Goal: Information Seeking & Learning: Learn about a topic

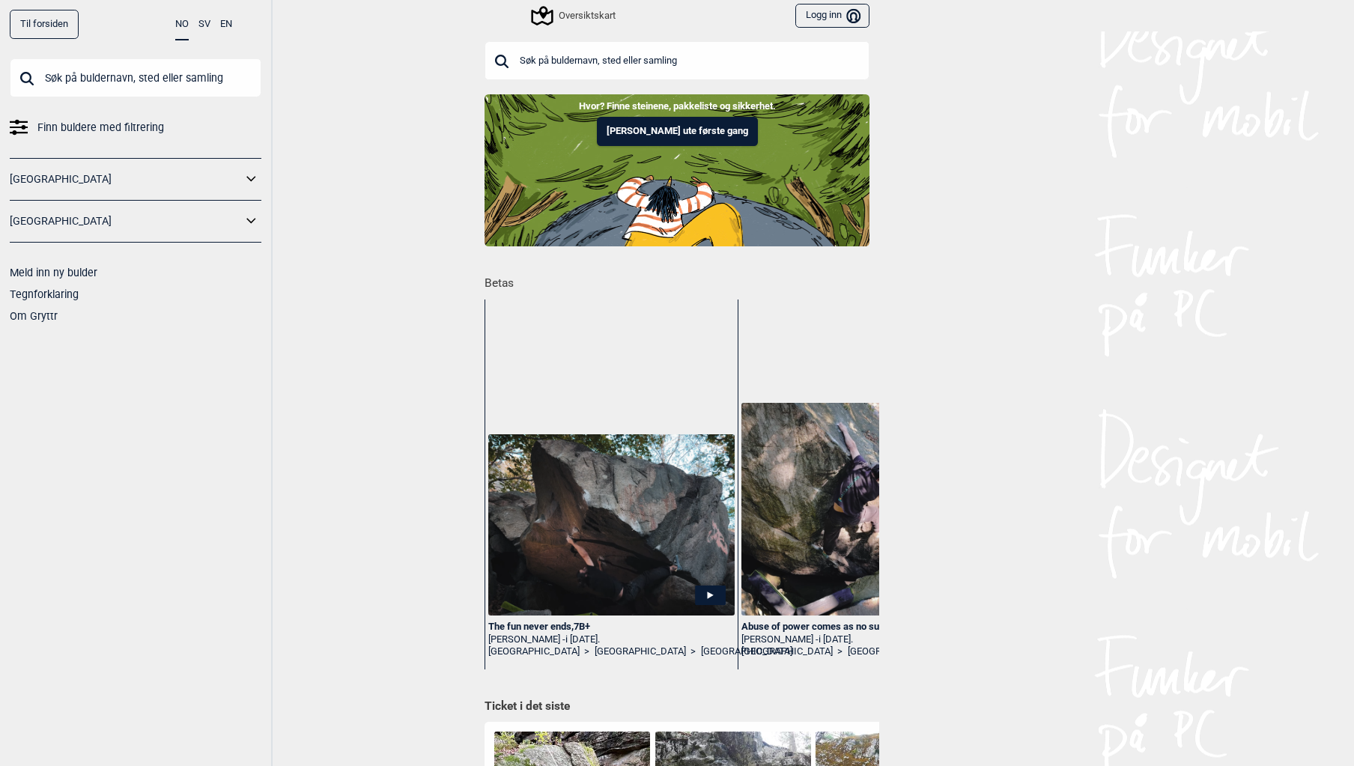
click at [579, 58] on input "text" at bounding box center [676, 60] width 385 height 39
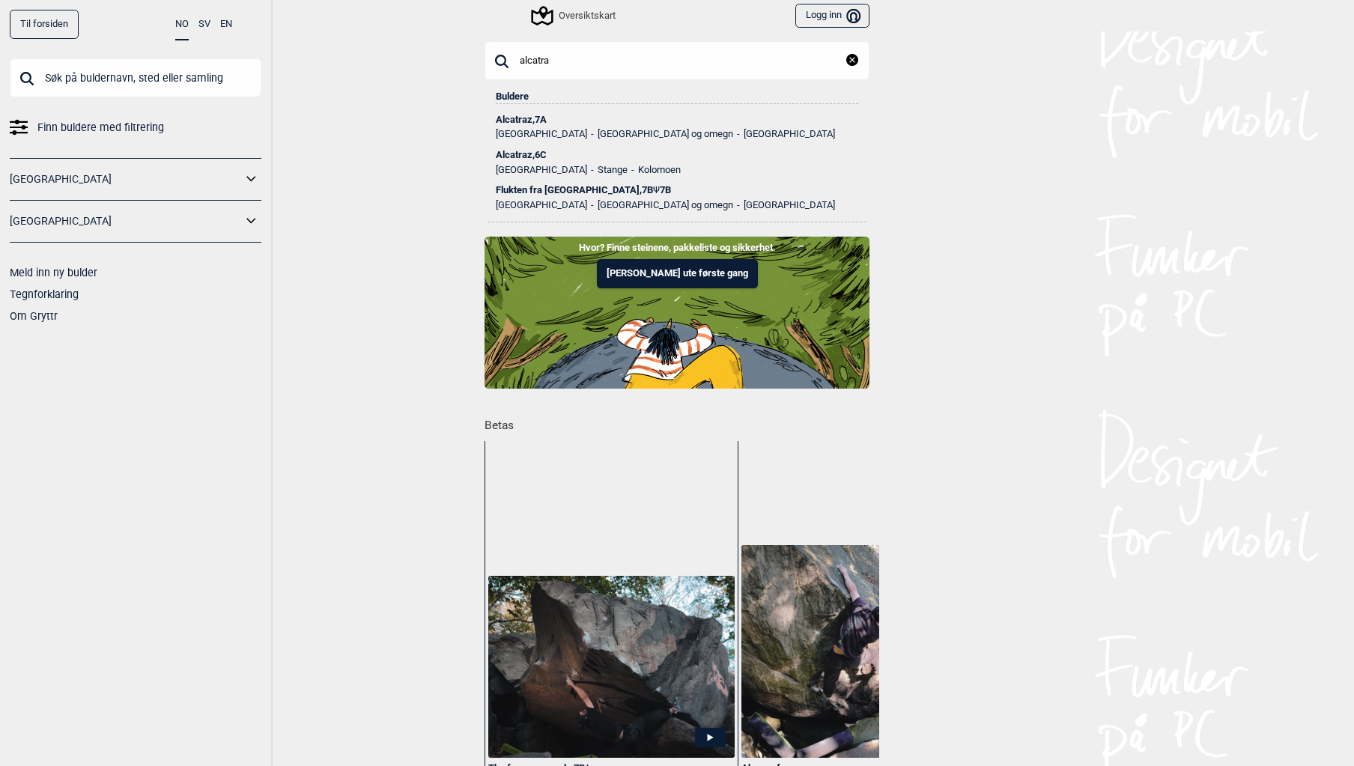
type input "alcatra"
click at [528, 115] on div "Alcatraz , 7A" at bounding box center [677, 120] width 362 height 10
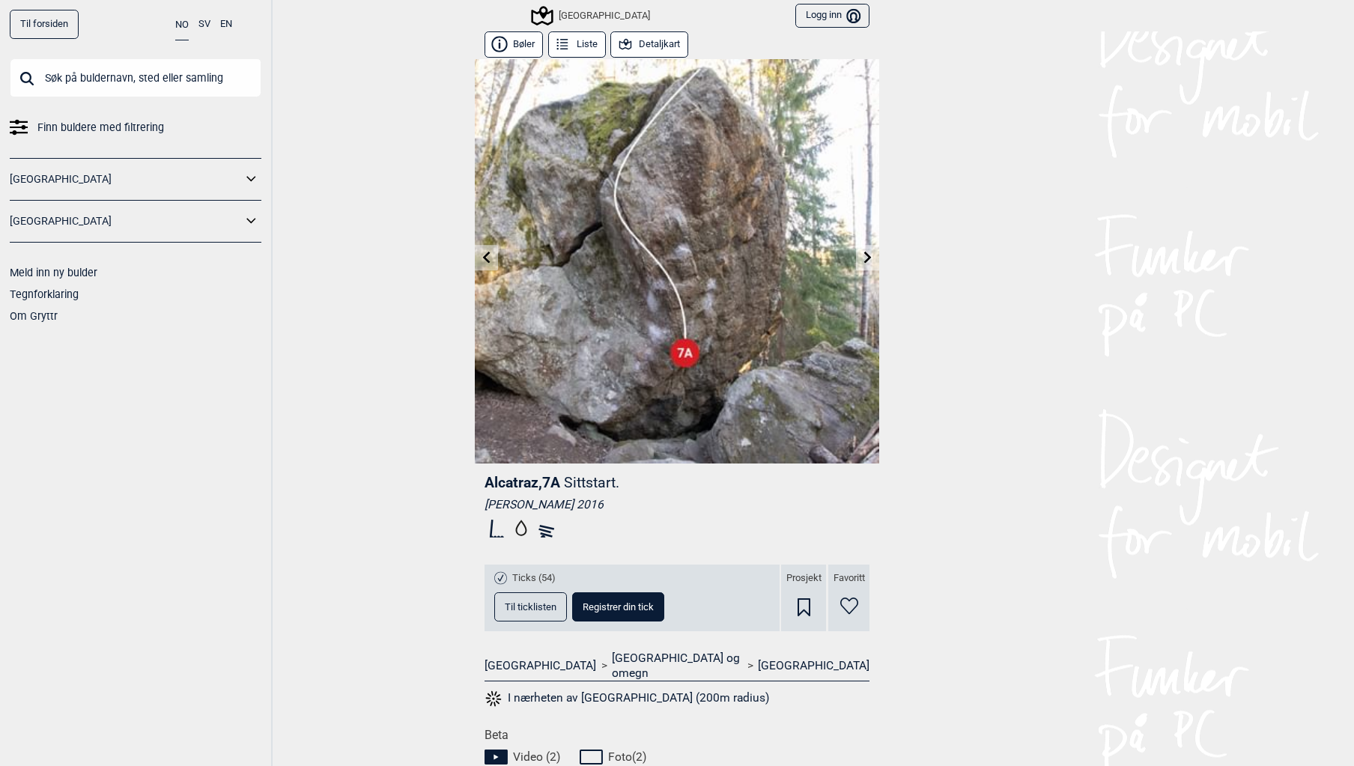
click at [483, 259] on icon at bounding box center [487, 257] width 12 height 12
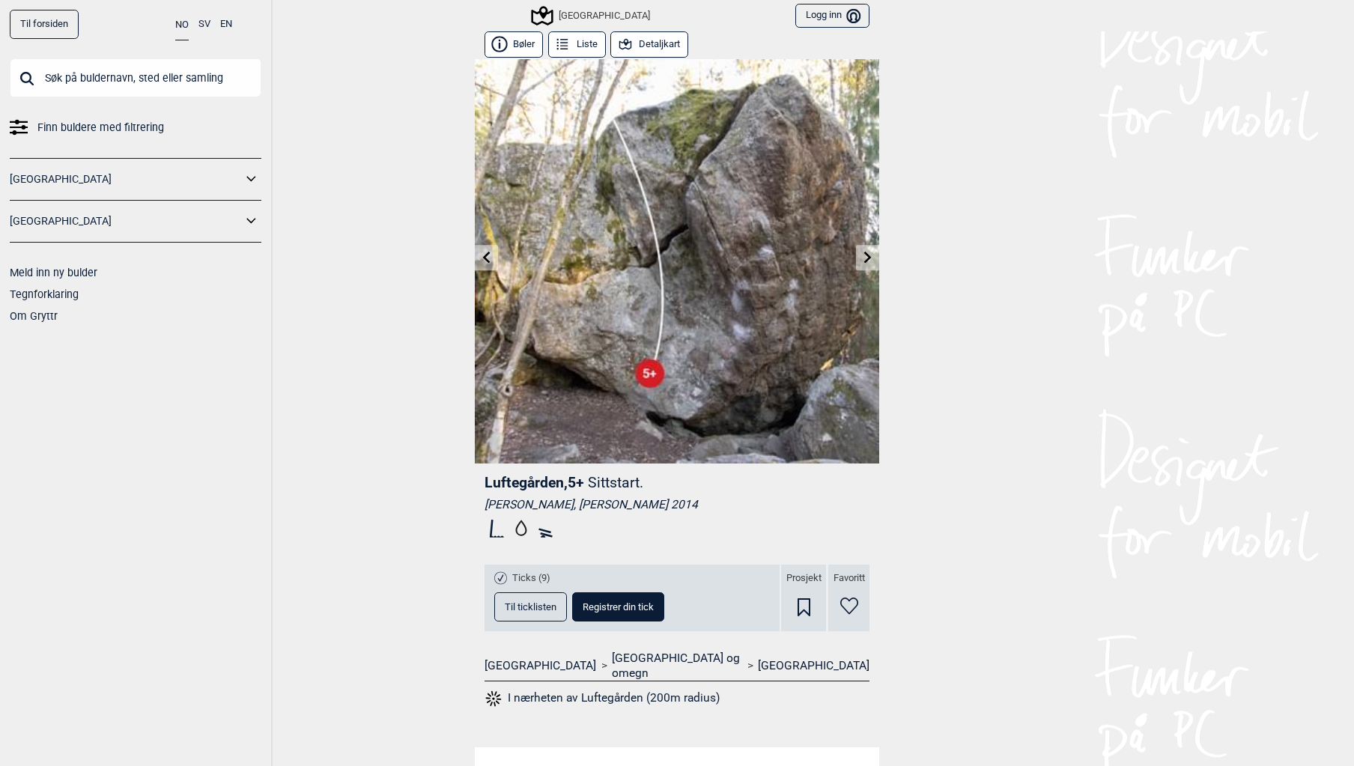
click at [872, 249] on link at bounding box center [867, 258] width 23 height 25
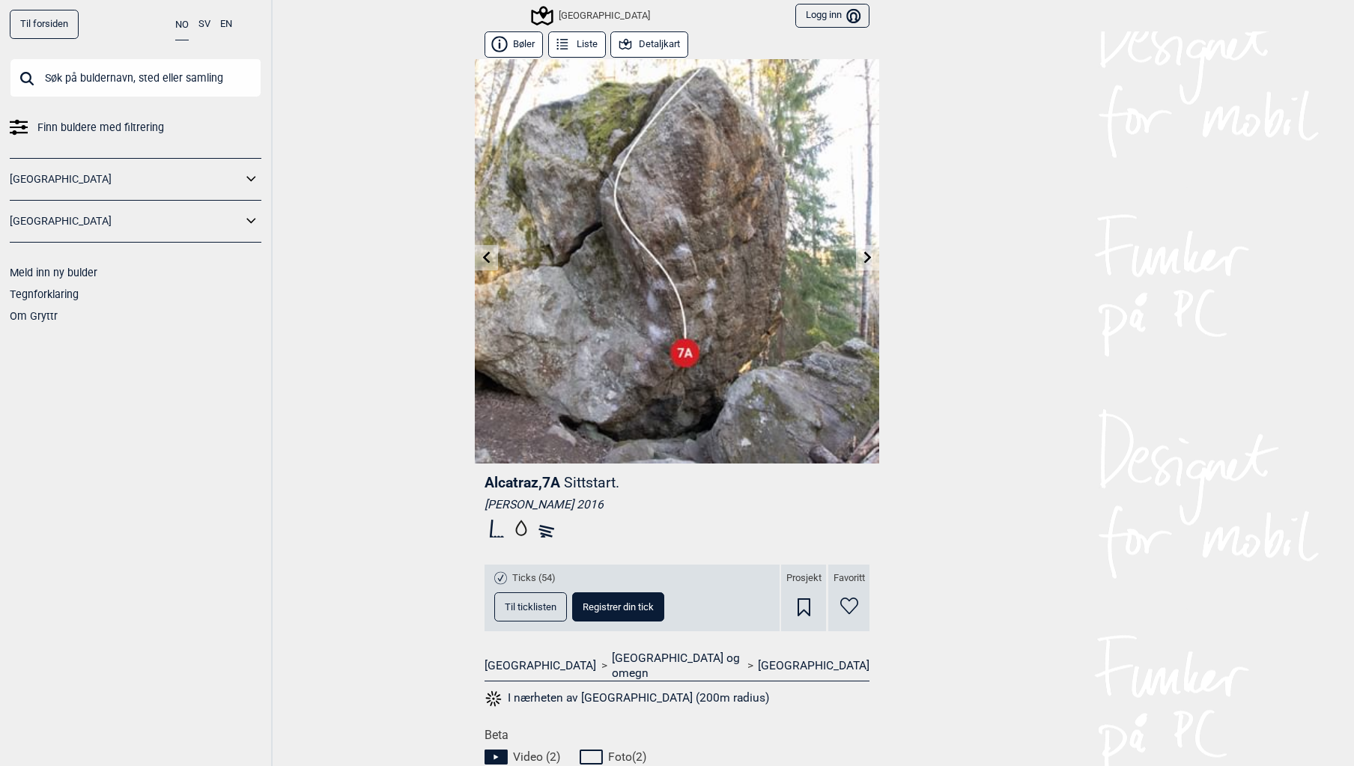
click at [864, 260] on icon at bounding box center [867, 257] width 7 height 12
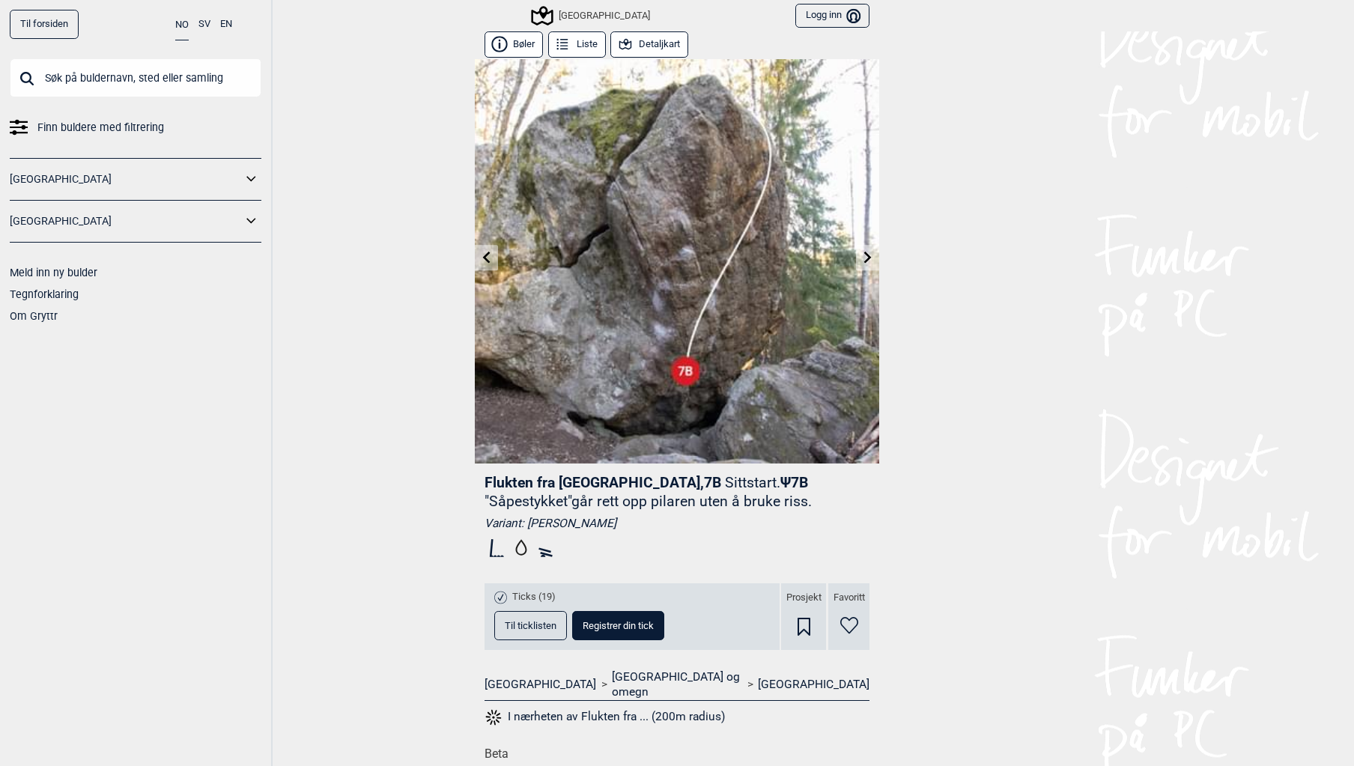
click at [483, 258] on icon at bounding box center [486, 257] width 7 height 12
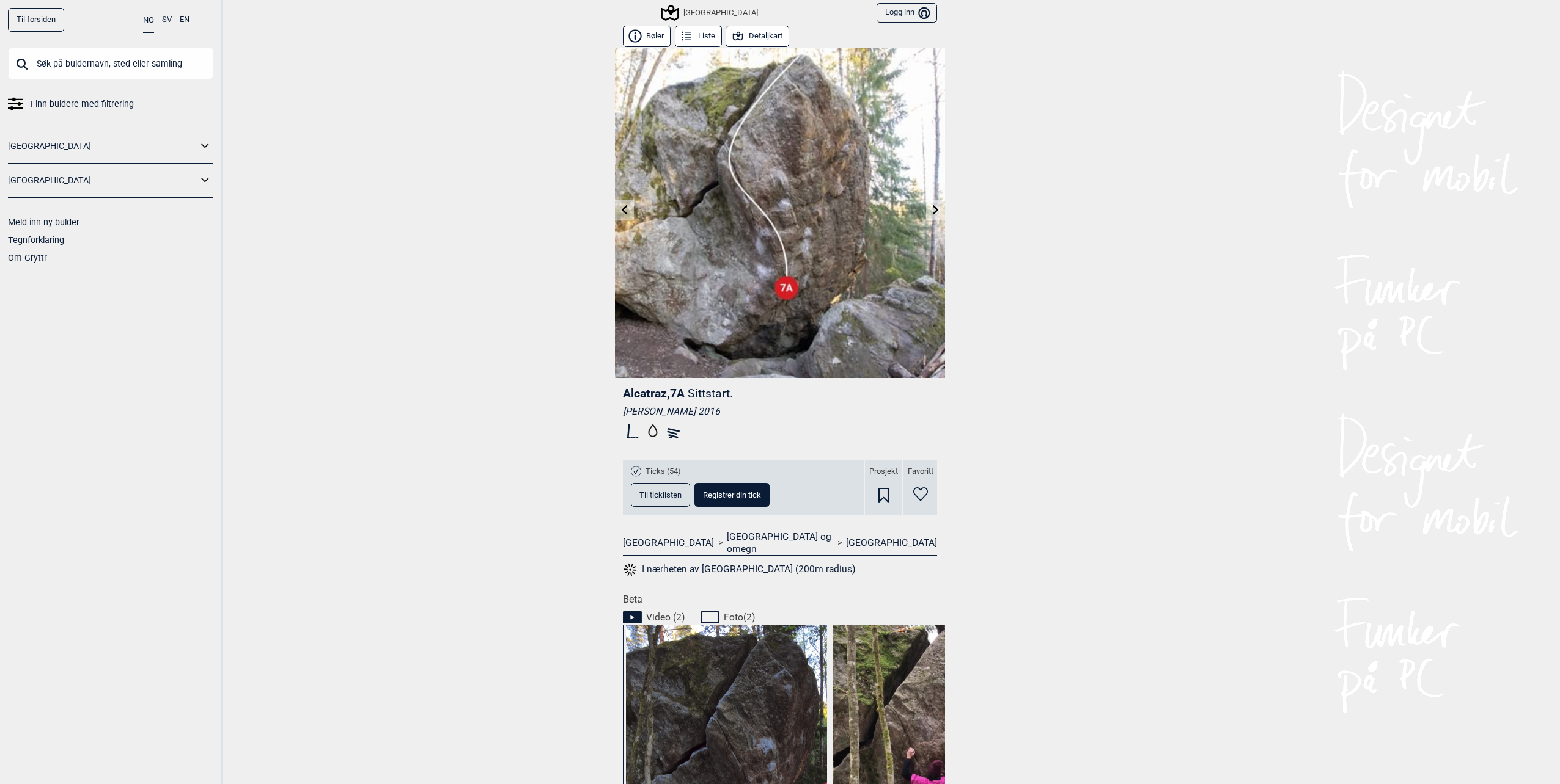
click at [760, 228] on img at bounding box center [780, 213] width 330 height 330
click at [668, 396] on span "Alcatraz , 7A" at bounding box center [654, 393] width 62 height 14
click at [931, 203] on link at bounding box center [935, 210] width 19 height 20
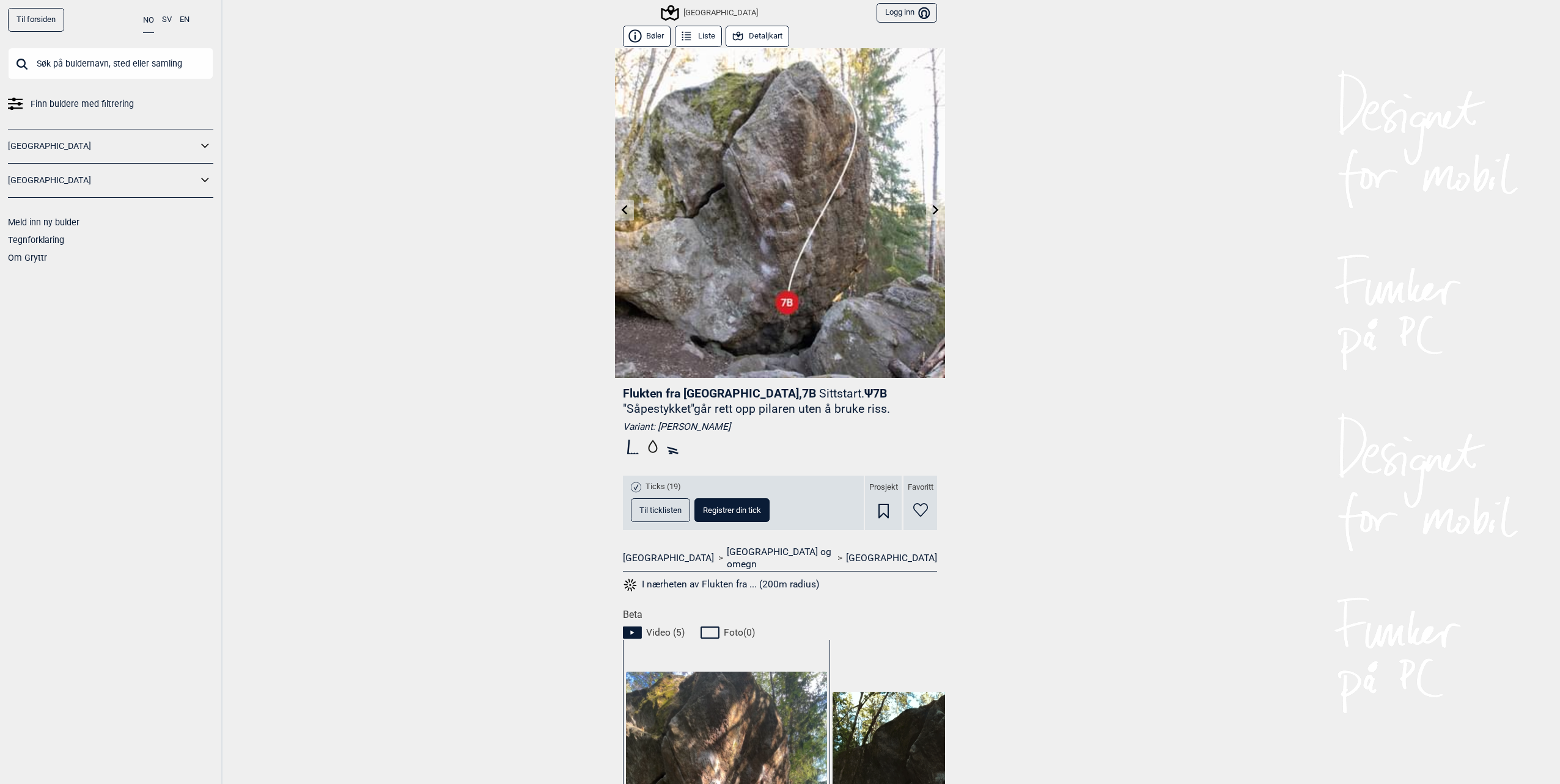
click at [927, 203] on link at bounding box center [935, 210] width 19 height 20
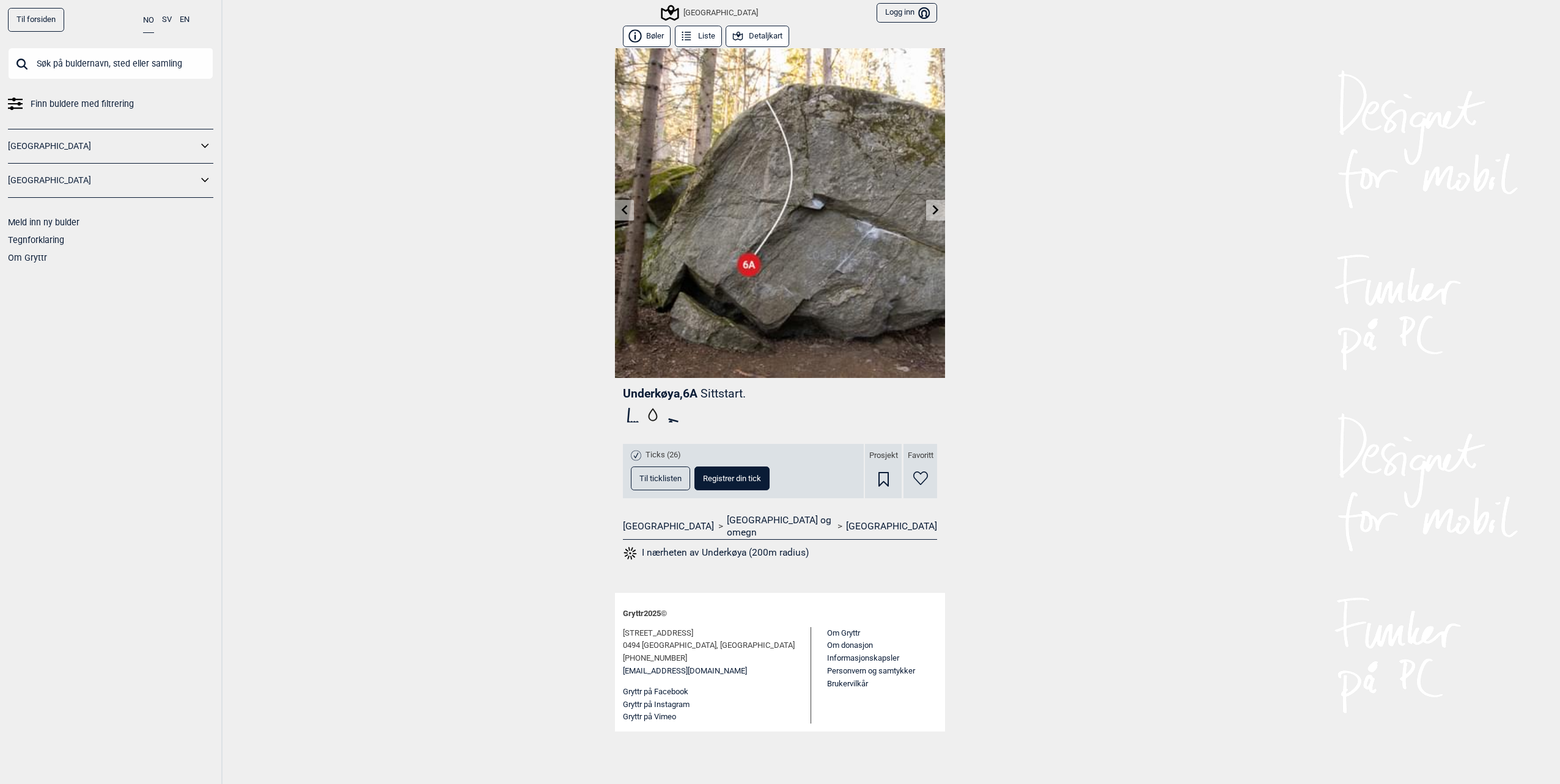
click at [633, 208] on link at bounding box center [624, 210] width 19 height 20
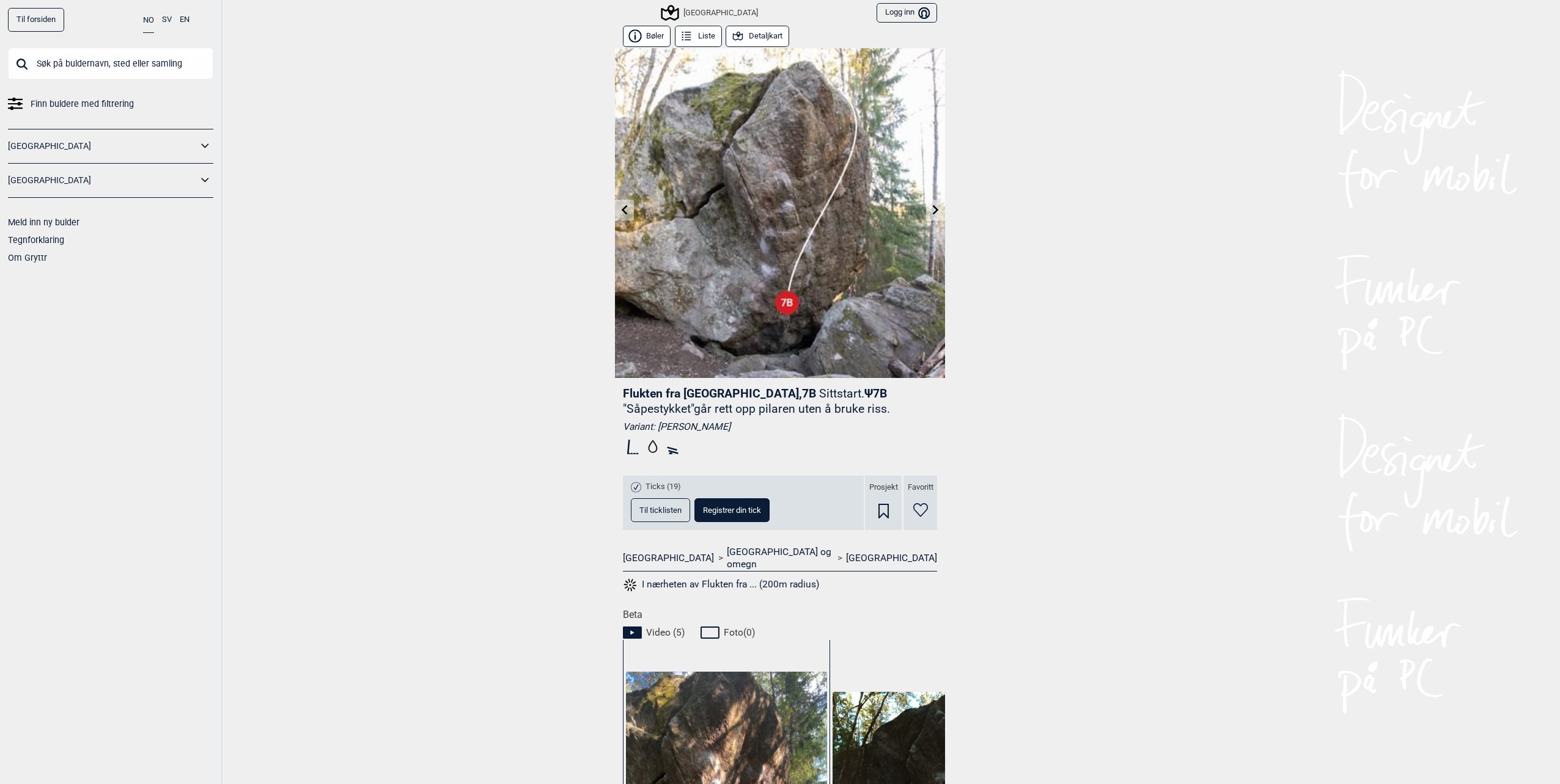
click at [626, 213] on link at bounding box center [624, 210] width 19 height 20
